Goal: Task Accomplishment & Management: Manage account settings

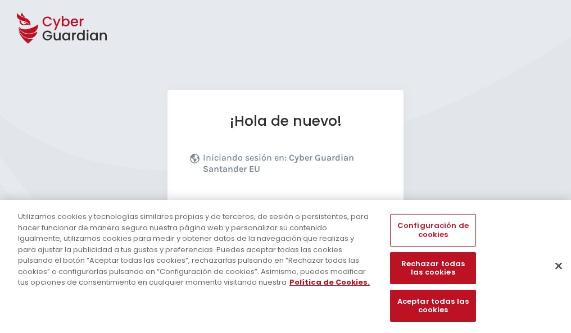
scroll to position [138, 0]
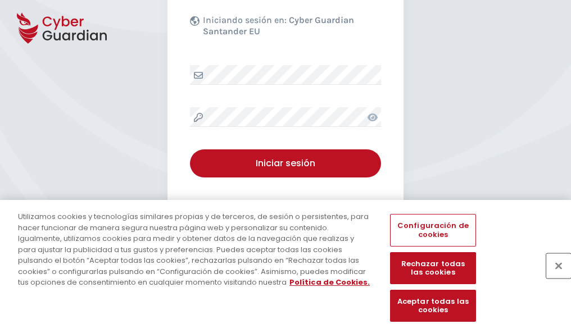
click at [553, 278] on button "Cerrar" at bounding box center [559, 266] width 25 height 25
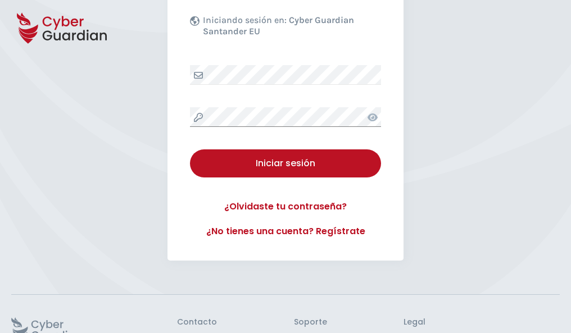
scroll to position [219, 0]
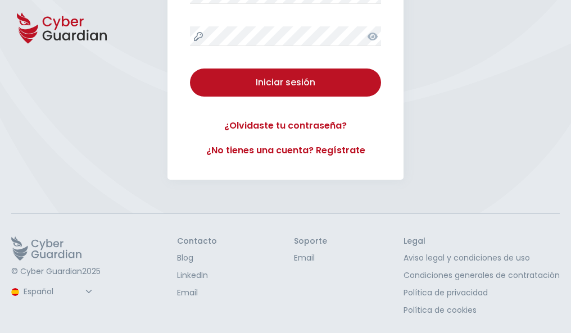
click at [190, 69] on button "Iniciar sesión" at bounding box center [285, 83] width 191 height 28
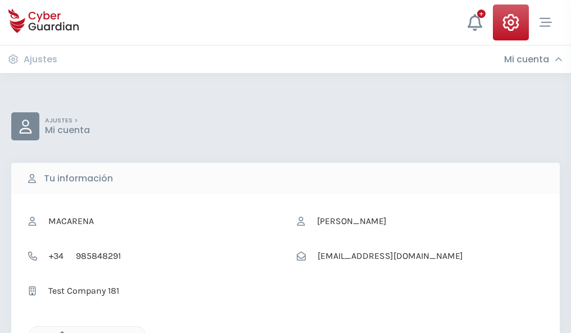
click at [59, 332] on icon "button" at bounding box center [60, 337] width 10 height 10
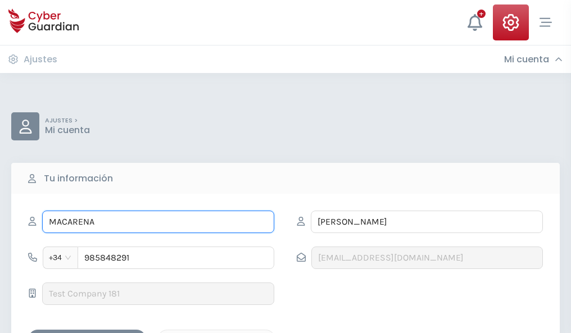
click at [158, 222] on input "MACARENA" at bounding box center [158, 222] width 232 height 22
type input "M"
type input "José María"
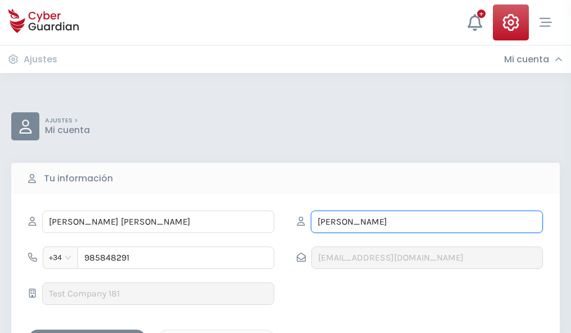
click at [427, 222] on input "VALDÉS" at bounding box center [427, 222] width 232 height 22
type input "V"
type input "Mancebo"
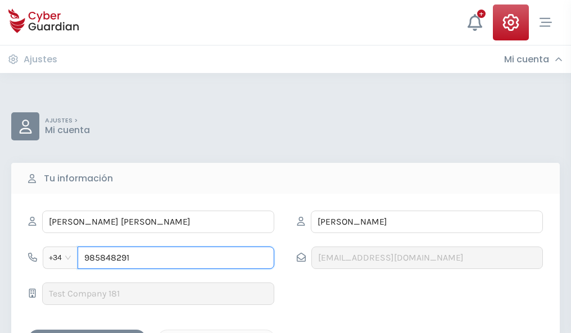
click at [176, 258] on input "985848291" at bounding box center [176, 258] width 197 height 22
type input "9"
type input "733854441"
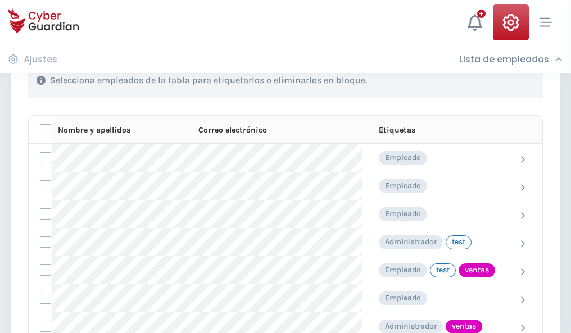
scroll to position [510, 0]
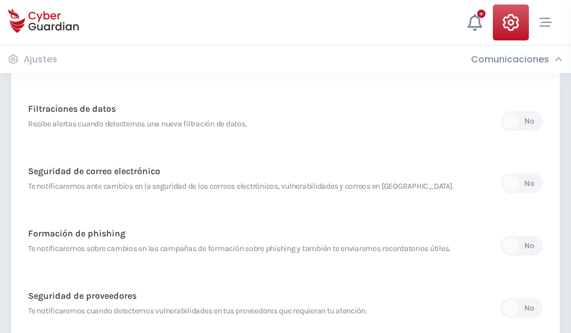
scroll to position [592, 0]
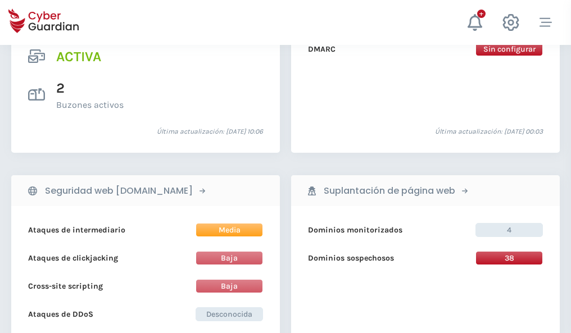
scroll to position [1143, 0]
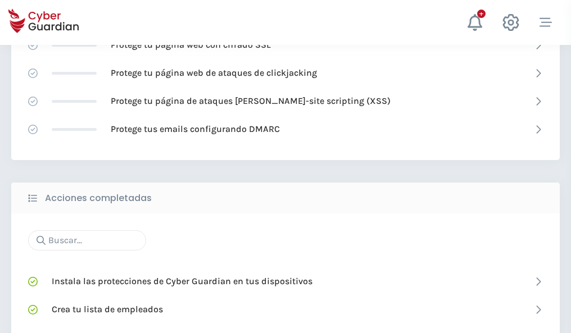
scroll to position [749, 0]
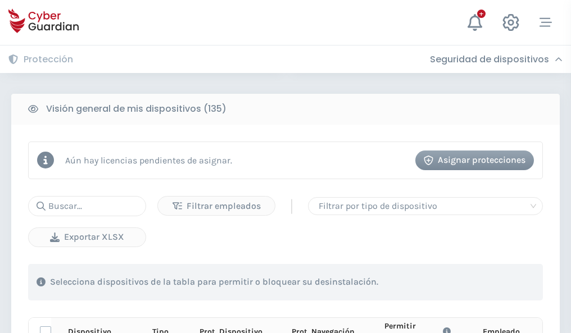
scroll to position [994, 0]
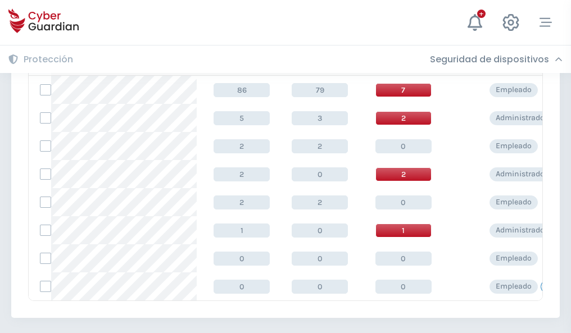
scroll to position [522, 0]
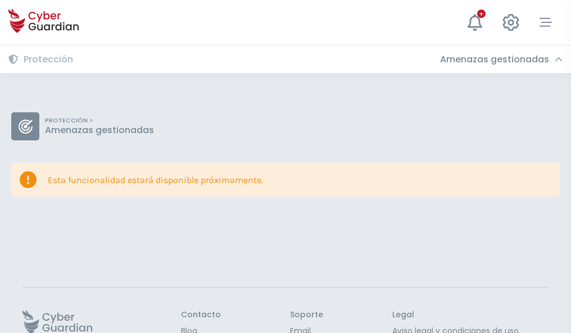
scroll to position [73, 0]
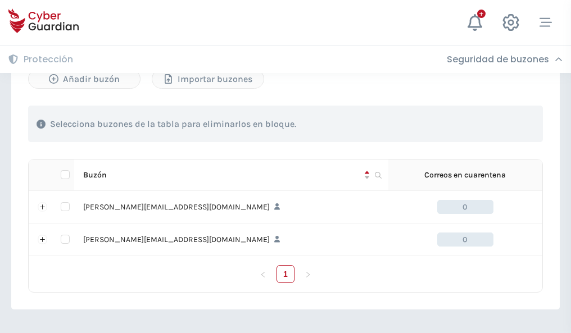
scroll to position [489, 0]
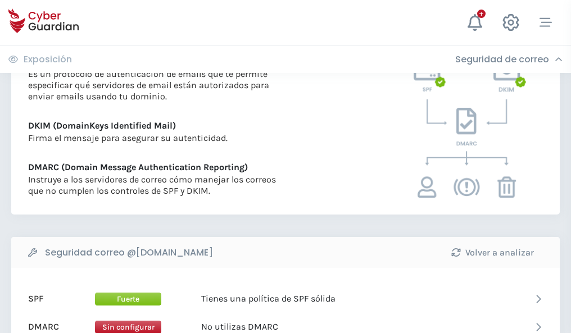
scroll to position [607, 0]
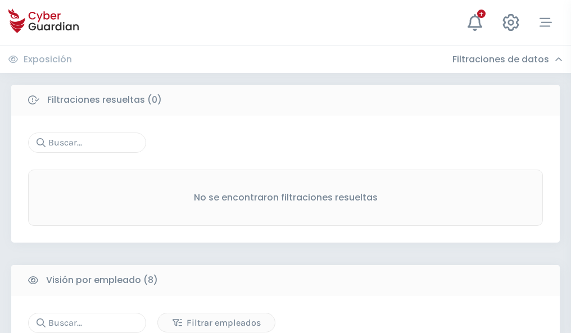
scroll to position [958, 0]
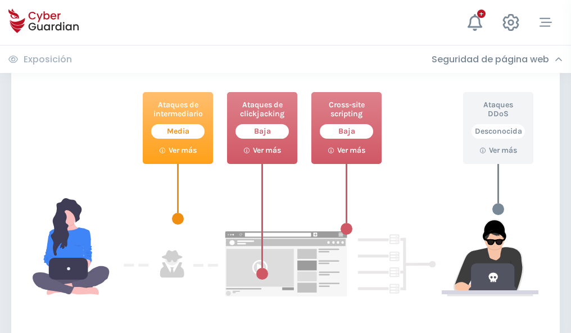
scroll to position [612, 0]
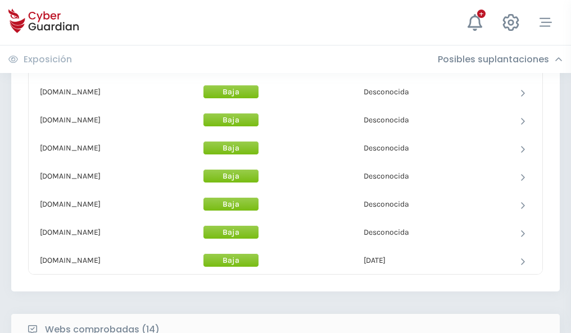
scroll to position [1097, 0]
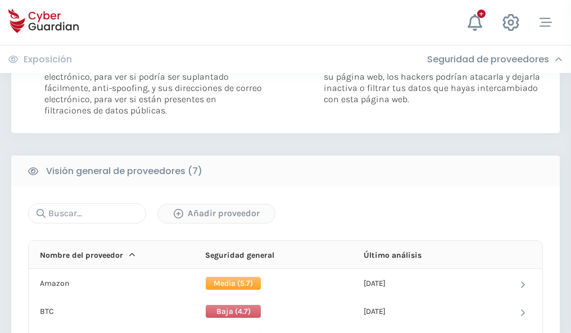
scroll to position [753, 0]
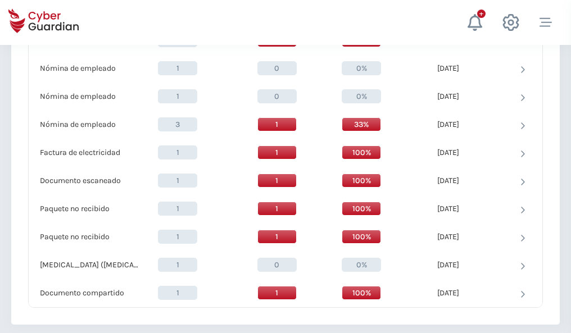
scroll to position [1166, 0]
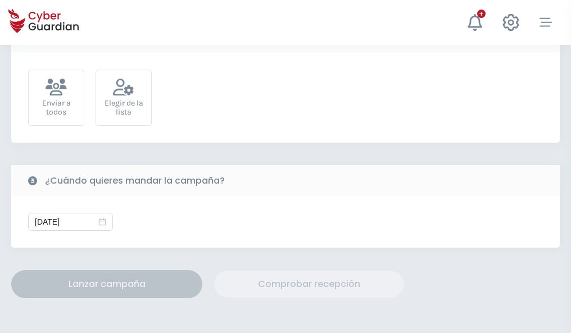
scroll to position [412, 0]
